Goal: Obtain resource: Obtain resource

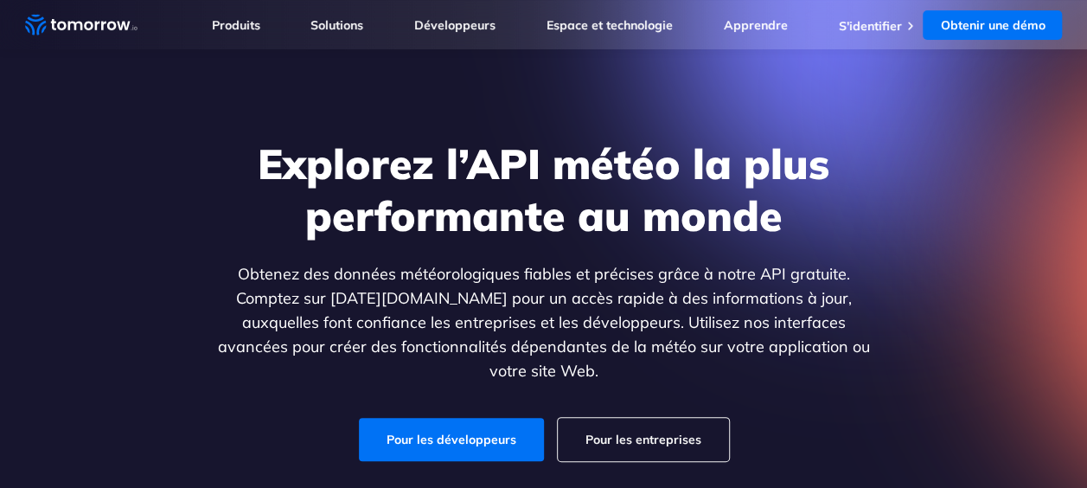
scroll to position [42, 0]
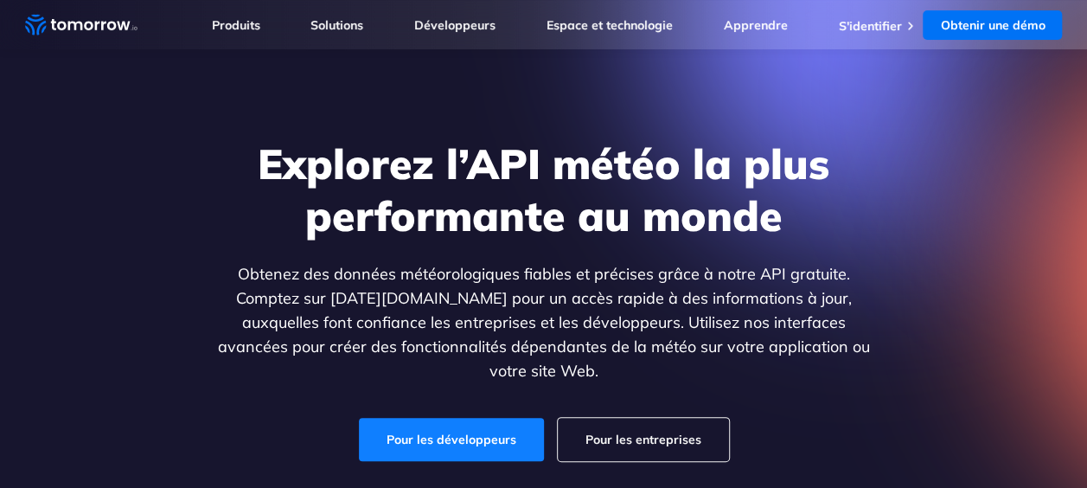
click at [505, 418] on link "Pour les développeurs" at bounding box center [451, 439] width 185 height 43
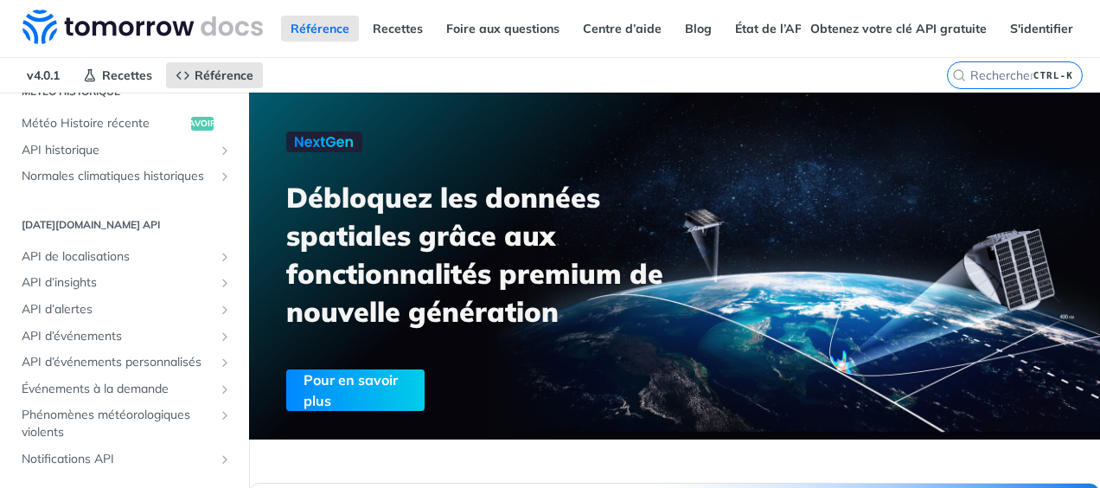
scroll to position [654, 0]
click at [118, 264] on span "API de localisations" at bounding box center [118, 254] width 192 height 17
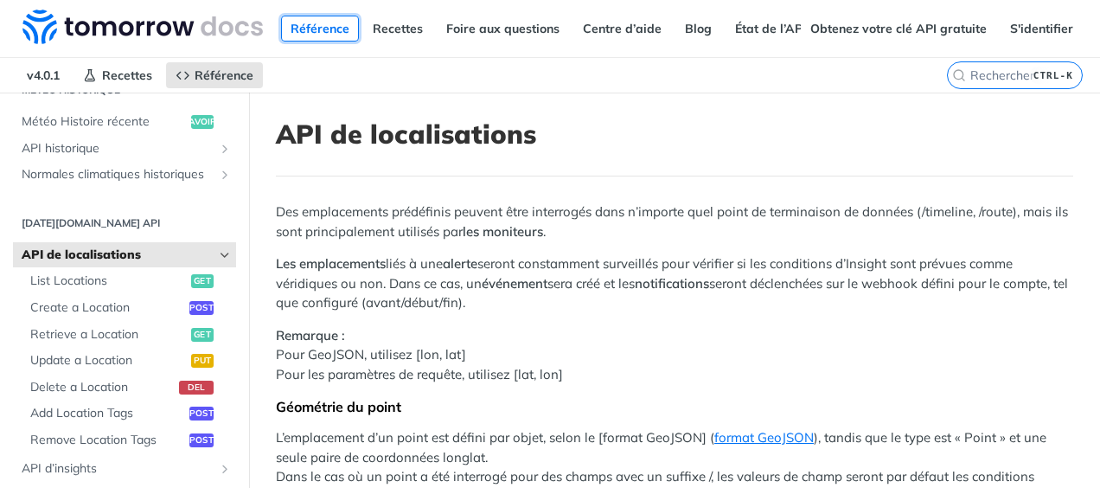
click at [327, 21] on link "Référence" at bounding box center [320, 29] width 78 height 26
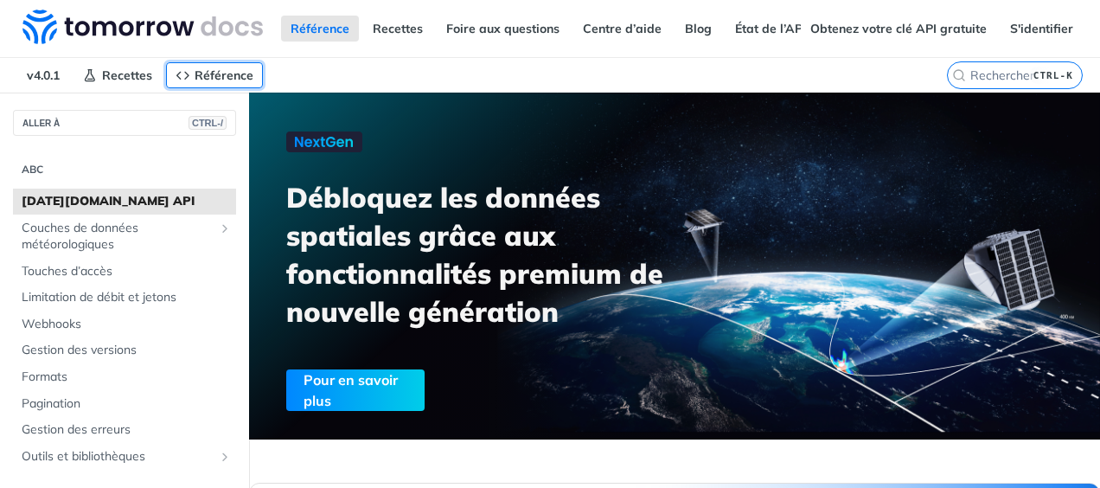
click at [220, 70] on span "Référence" at bounding box center [224, 75] width 59 height 16
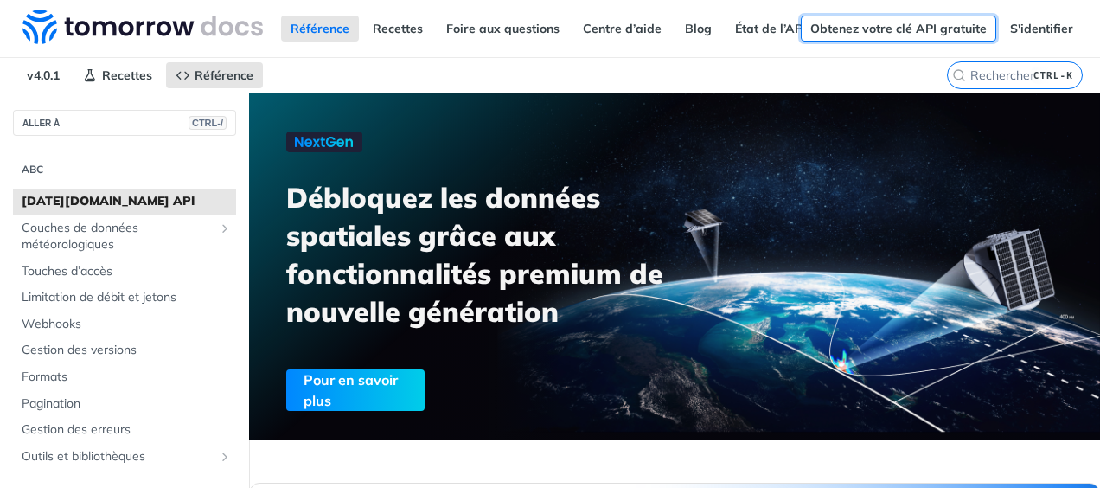
click at [871, 27] on link "Obtenez votre clé API gratuite" at bounding box center [898, 29] width 195 height 26
